Goal: Information Seeking & Learning: Compare options

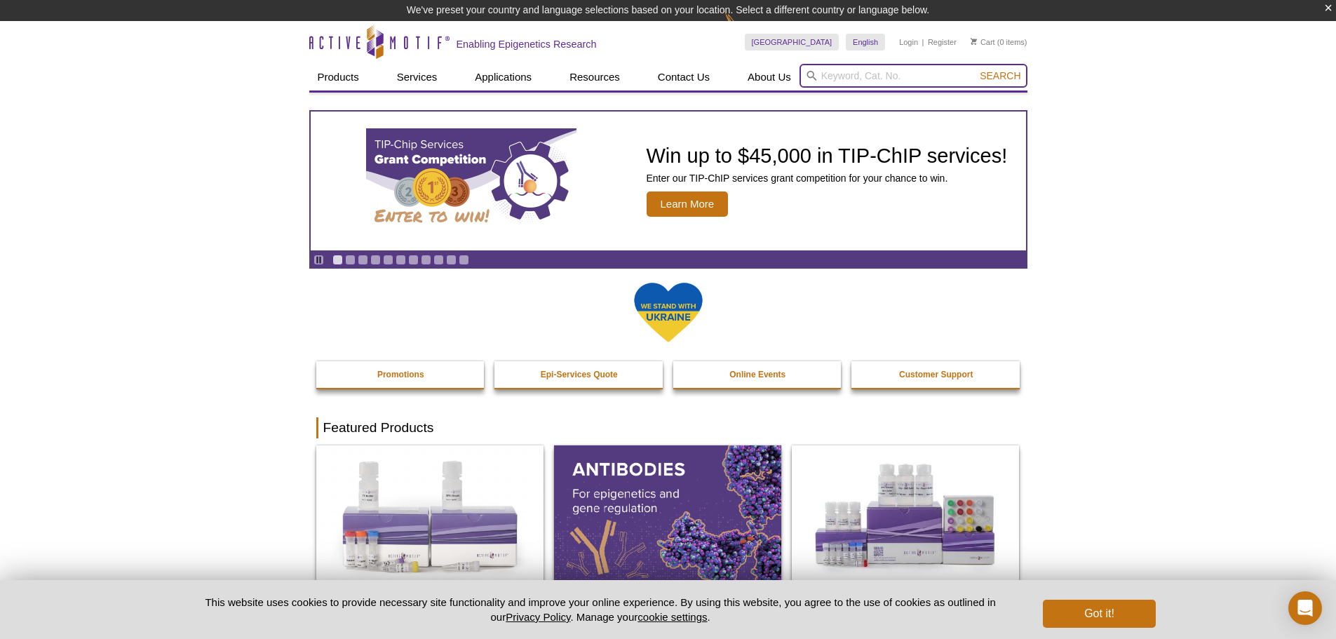
click at [837, 77] on input "search" at bounding box center [913, 76] width 228 height 24
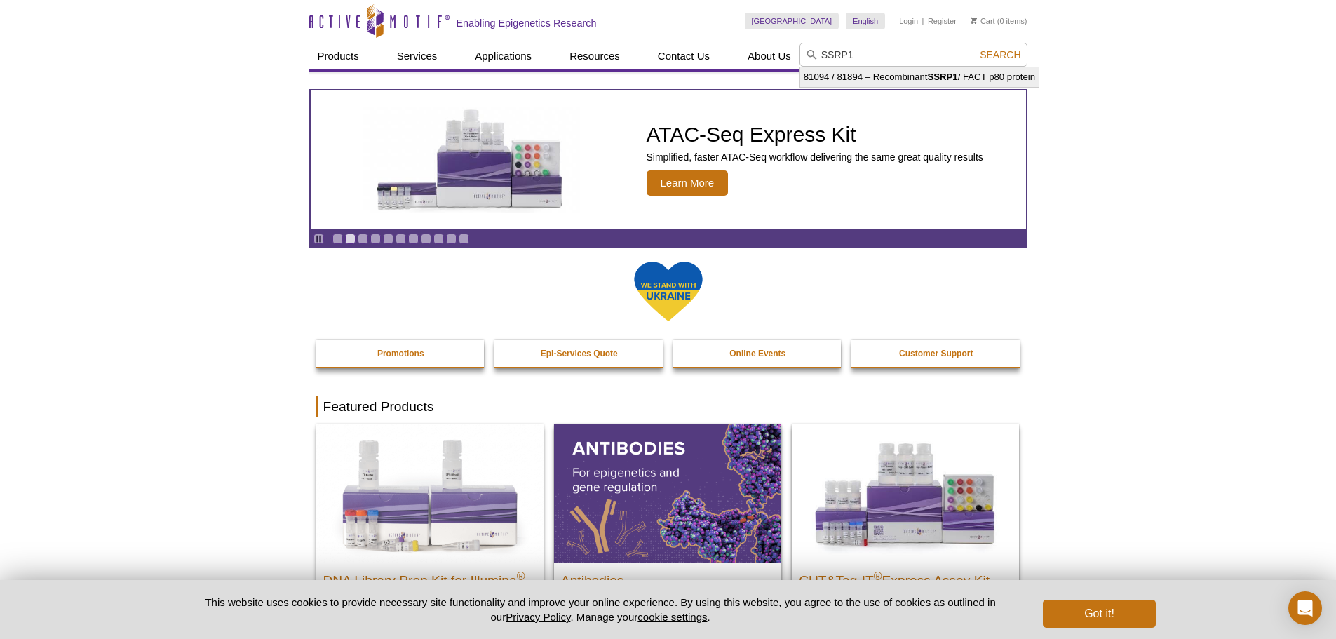
click at [842, 77] on li "81094 / 81894 – Recombinant SSRP1 / FACT p80 protein" at bounding box center [919, 77] width 238 height 20
type input "81094 / 81894 – Recombinant SSRP1 / FACT p80 protein"
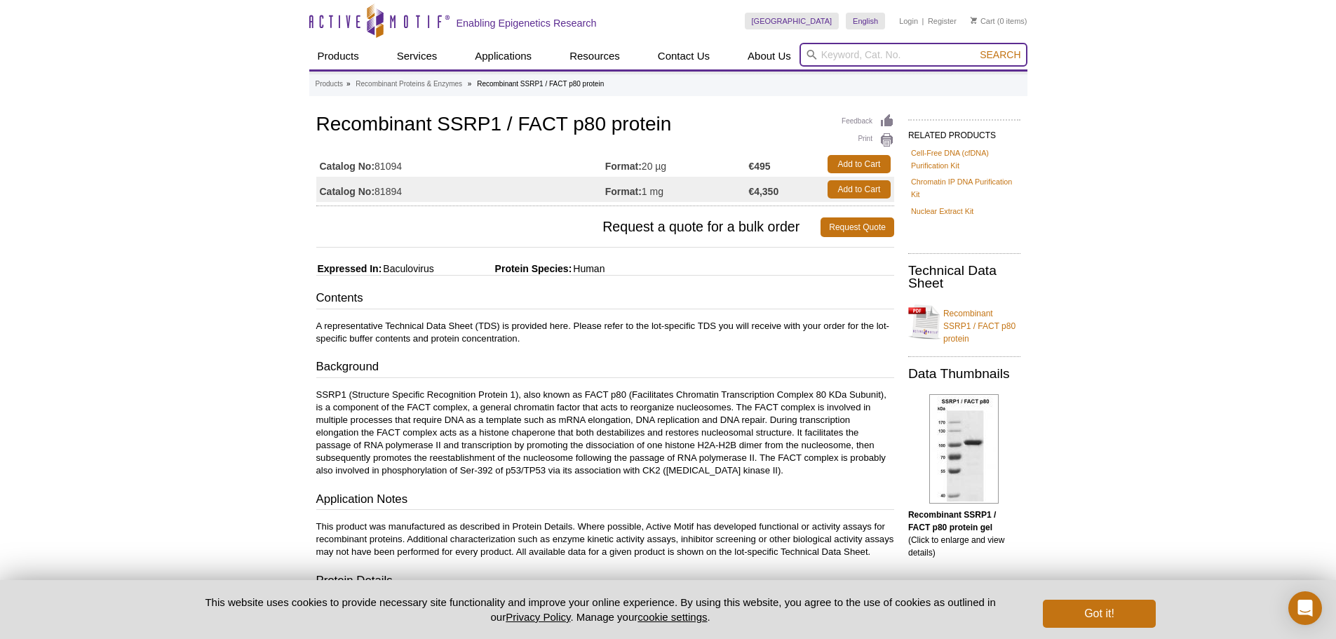
click at [897, 55] on input "search" at bounding box center [913, 55] width 228 height 24
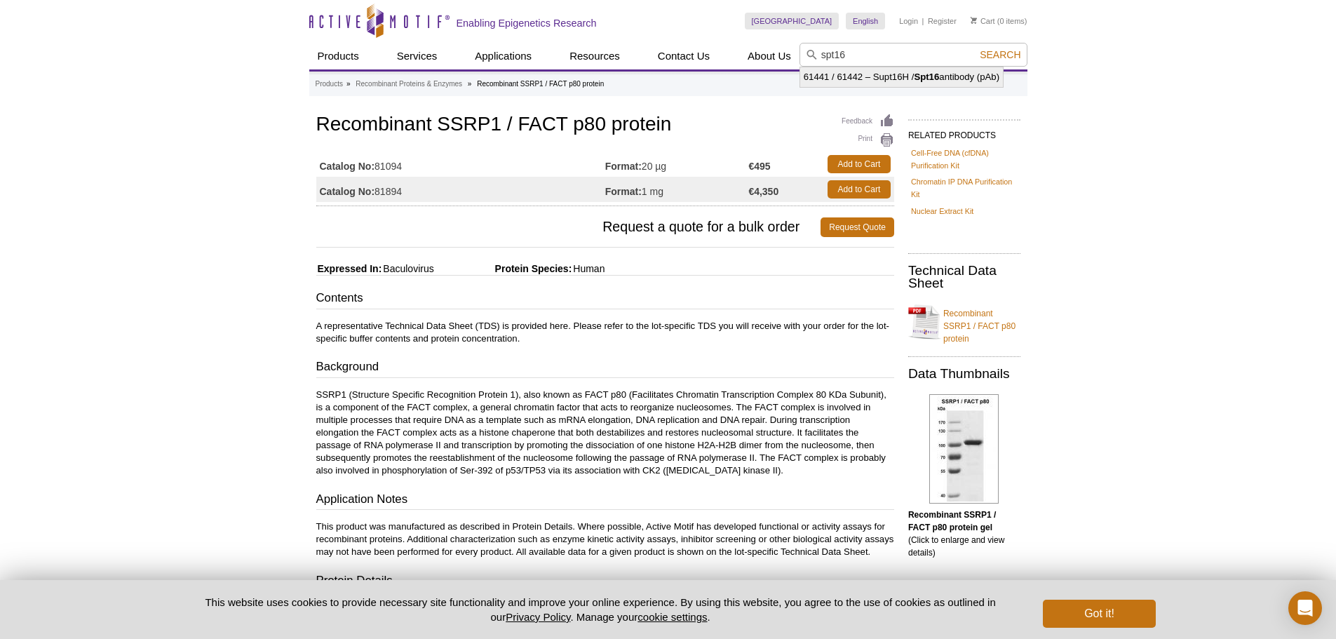
click at [919, 79] on strong "Spt16" at bounding box center [926, 77] width 25 height 11
type input "61441 / 61442 – Supt16H / Spt16 antibody (pAb)"
